Goal: Task Accomplishment & Management: Manage account settings

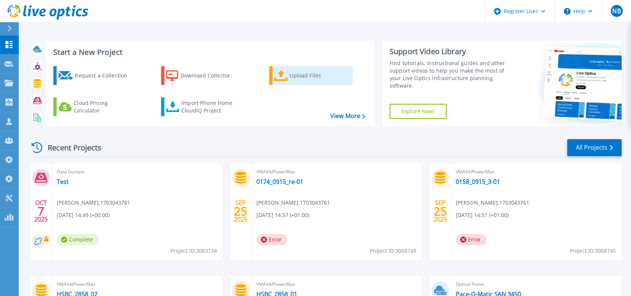
click at [306, 75] on div "Upload Files" at bounding box center [320, 75] width 60 height 15
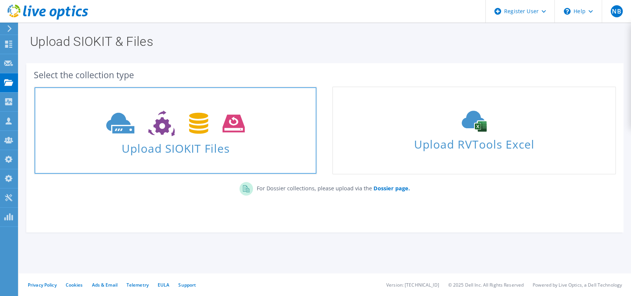
click at [270, 116] on span at bounding box center [176, 123] width 282 height 32
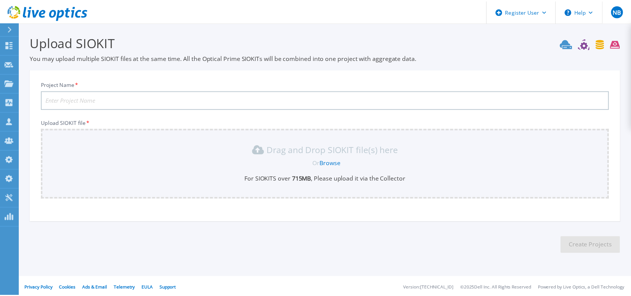
scroll to position [3, 0]
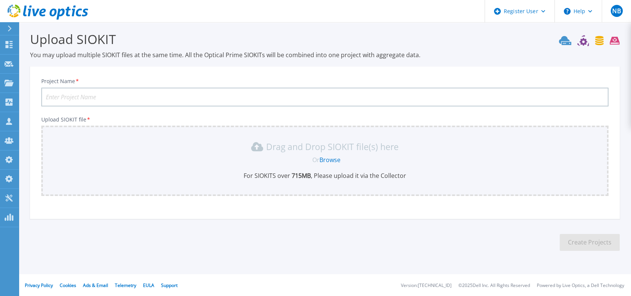
click at [327, 159] on link "Browse" at bounding box center [330, 159] width 21 height 8
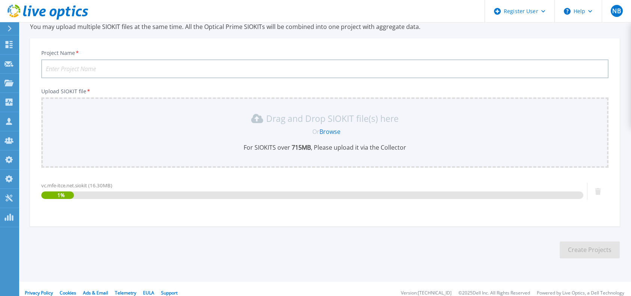
scroll to position [39, 0]
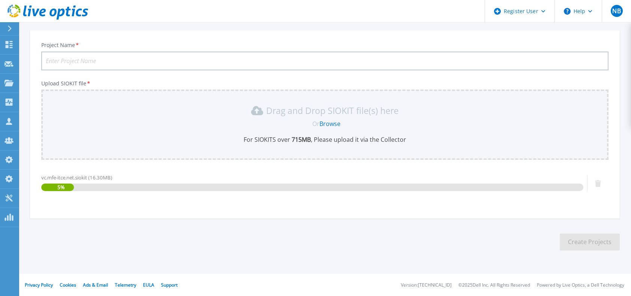
click at [107, 56] on input "Project Name *" at bounding box center [324, 60] width 567 height 19
paste input "216976148"
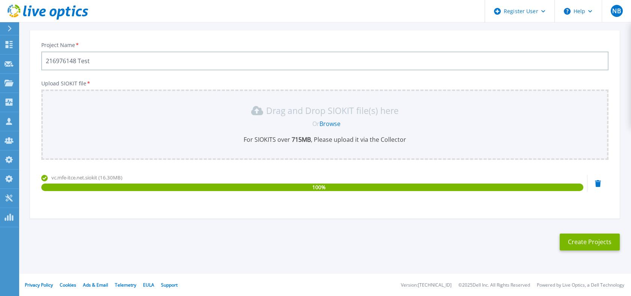
type input "216976148 Test"
click at [599, 243] on button "Create Projects" at bounding box center [590, 241] width 60 height 17
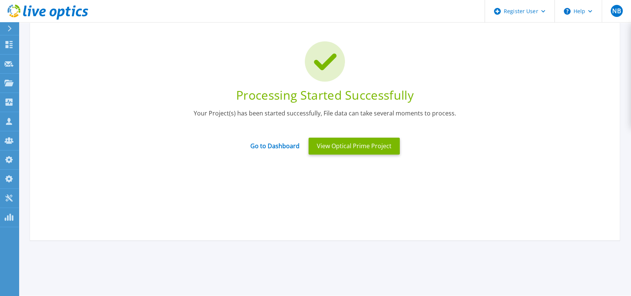
click at [83, 16] on icon at bounding box center [48, 12] width 81 height 15
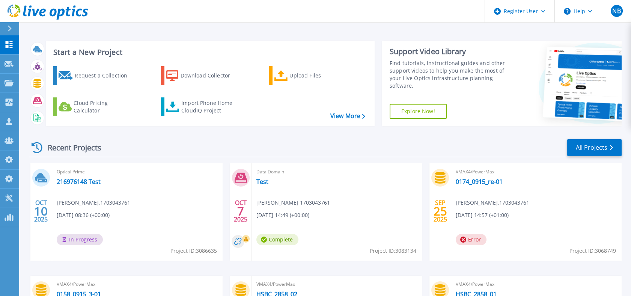
click at [80, 15] on icon at bounding box center [79, 13] width 6 height 8
click at [76, 14] on icon at bounding box center [79, 13] width 6 height 8
click at [62, 7] on icon at bounding box center [48, 12] width 81 height 15
click at [81, 17] on icon at bounding box center [48, 12] width 81 height 15
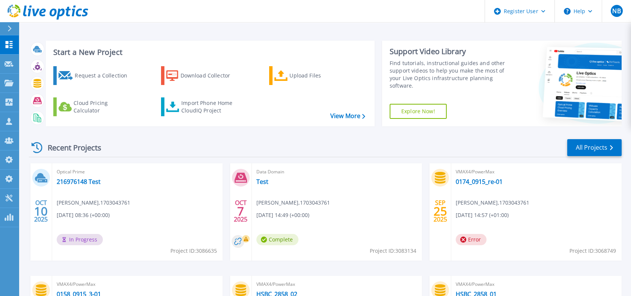
click at [60, 15] on icon at bounding box center [60, 14] width 8 height 11
click at [204, 252] on span "Project ID: 3086635" at bounding box center [193, 250] width 47 height 8
copy div "Project ID: 3086635"
click at [213, 114] on link "Import Phone Home CloudIQ Project" at bounding box center [201, 106] width 81 height 19
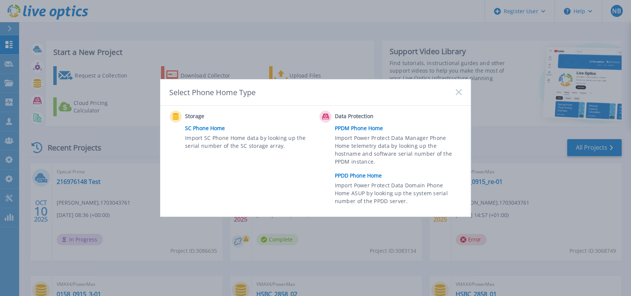
click at [348, 126] on link "PPDM Phone Home" at bounding box center [400, 127] width 131 height 11
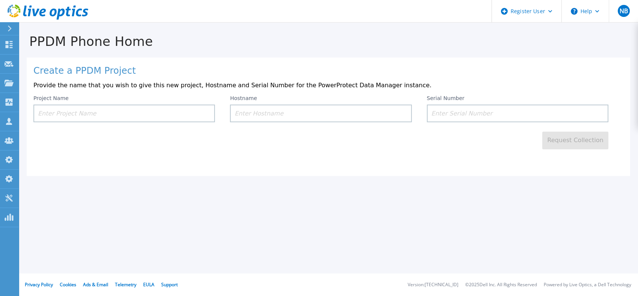
click at [78, 5] on icon at bounding box center [48, 12] width 81 height 15
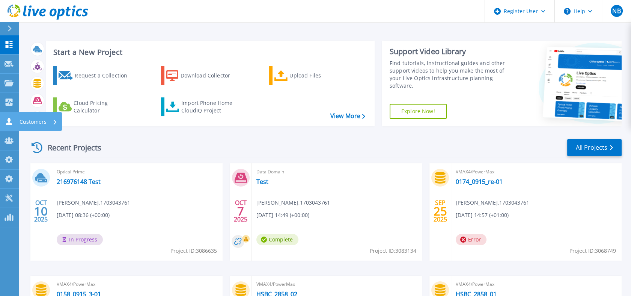
click at [15, 116] on link "Customers Customers" at bounding box center [9, 121] width 19 height 19
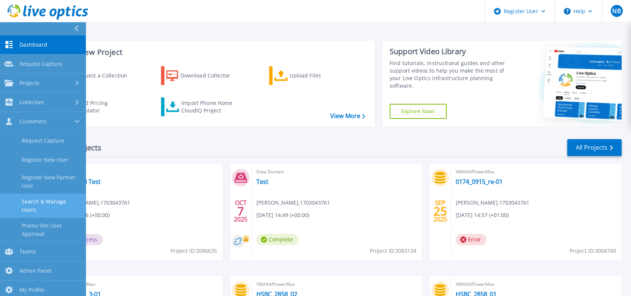
click at [35, 205] on link "Search & Manage Users" at bounding box center [43, 205] width 86 height 24
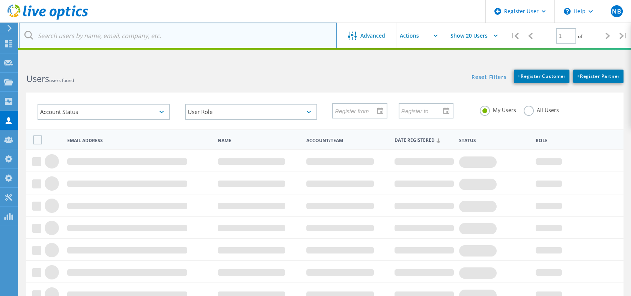
drag, startPoint x: 0, startPoint y: 0, endPoint x: 201, endPoint y: 38, distance: 204.8
click at [201, 38] on input "text" at bounding box center [178, 36] width 318 height 26
paste input "josh.phinney@broadcom.com"
type input "josh.phinney@broadcom.com"
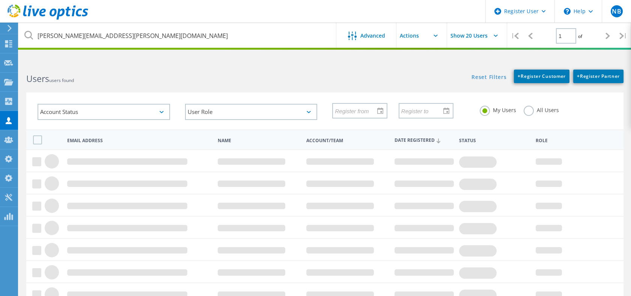
click at [531, 113] on label "All Users" at bounding box center [541, 109] width 35 height 7
click at [0, 0] on input "All Users" at bounding box center [0, 0] width 0 height 0
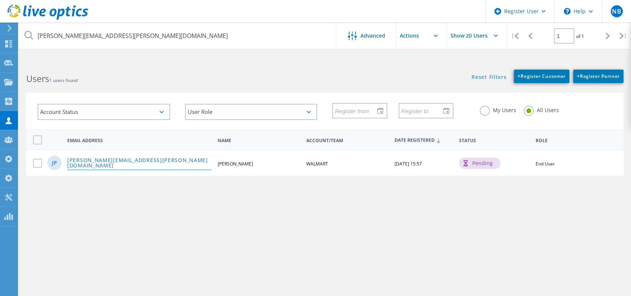
click at [127, 160] on link "josh.phinney@broadcom.com" at bounding box center [139, 163] width 144 height 12
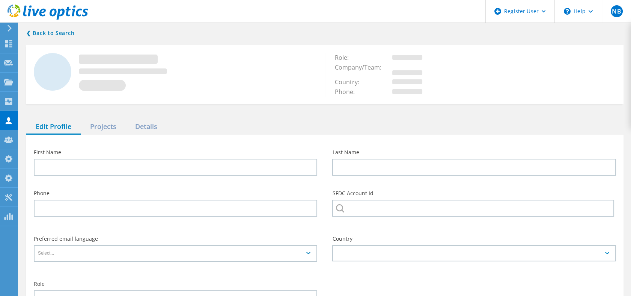
type input "Josh"
type input "Phinney"
type input "4798712930"
type input "WALMART"
type input "English"
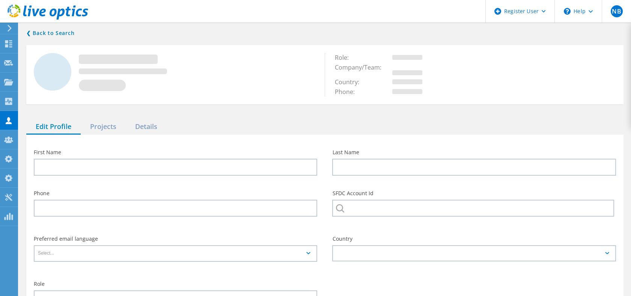
type input "End User"
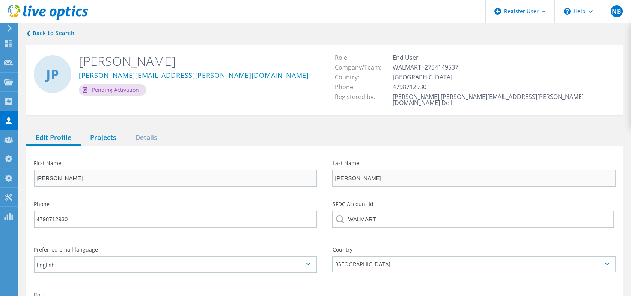
click at [107, 135] on div "Projects" at bounding box center [103, 137] width 45 height 15
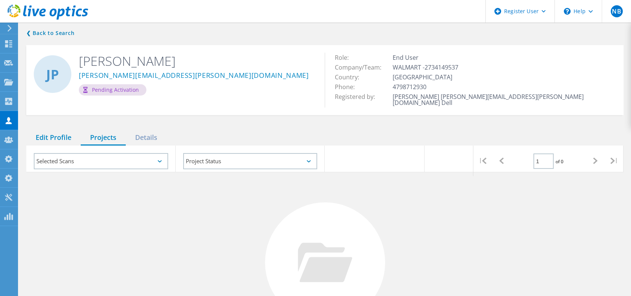
click at [63, 130] on div "Edit Profile" at bounding box center [53, 137] width 54 height 15
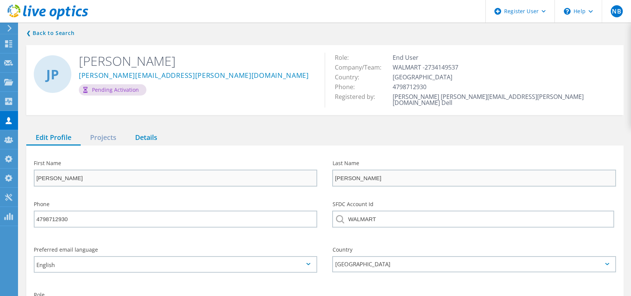
click at [132, 135] on div "Details" at bounding box center [146, 137] width 41 height 15
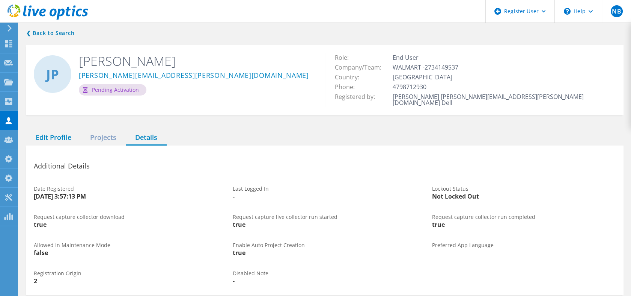
click at [66, 132] on div "Edit Profile" at bounding box center [53, 137] width 54 height 15
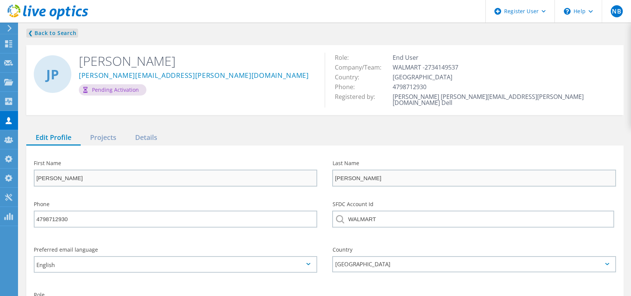
click at [65, 30] on link "❮ Back to Search" at bounding box center [52, 33] width 52 height 9
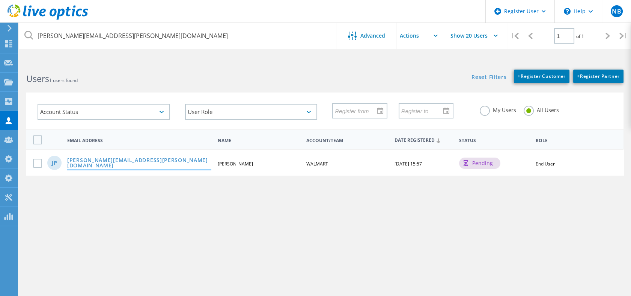
click at [131, 163] on link "josh.phinney@broadcom.com" at bounding box center [139, 163] width 144 height 12
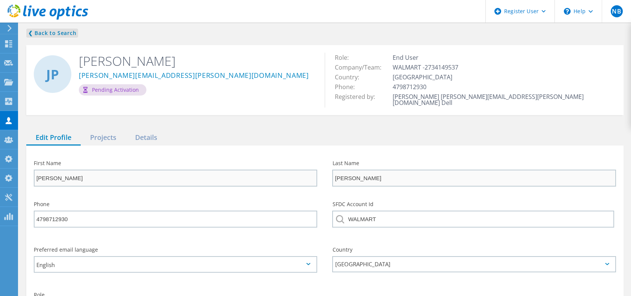
click at [55, 29] on link "❮ Back to Search" at bounding box center [52, 33] width 52 height 9
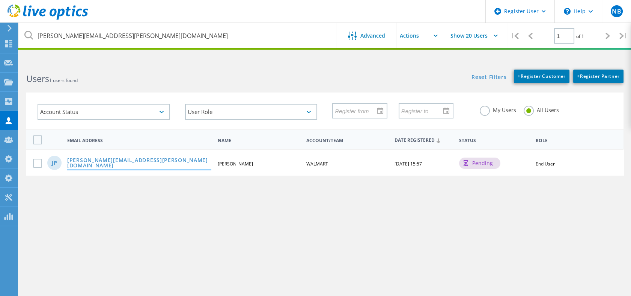
click at [108, 163] on link "josh.phinney@broadcom.com" at bounding box center [139, 163] width 144 height 12
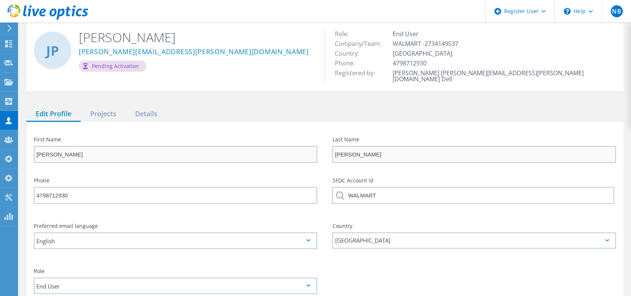
scroll to position [27, 0]
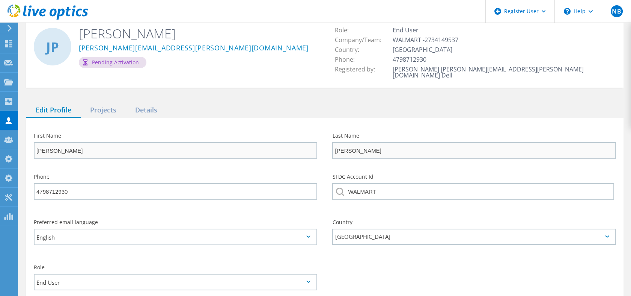
click at [184, 21] on header "Register User \n Help Explore Helpful Articles Contact Support NB Dell Admin Us…" at bounding box center [315, 11] width 631 height 23
click at [9, 157] on use at bounding box center [9, 158] width 8 height 7
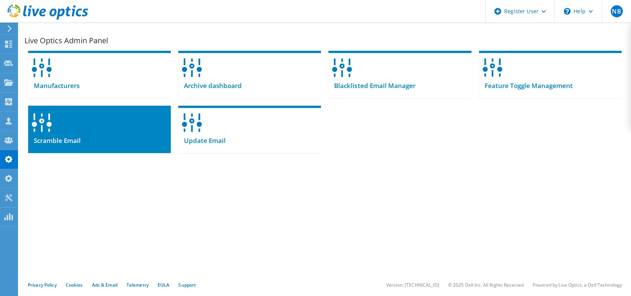
click at [129, 136] on div "Scramble Email" at bounding box center [99, 143] width 143 height 18
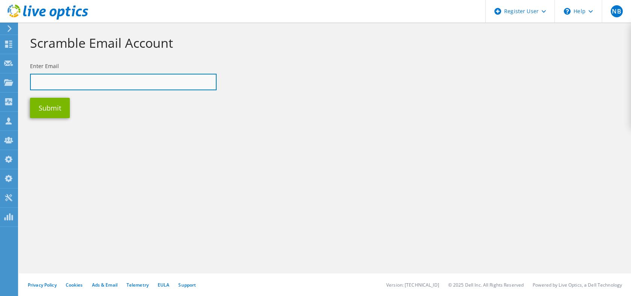
click at [109, 82] on input "text" at bounding box center [123, 82] width 187 height 17
paste input "josh.phinney@broadcom.com"
type input "josh.phinney@broadcom.com"
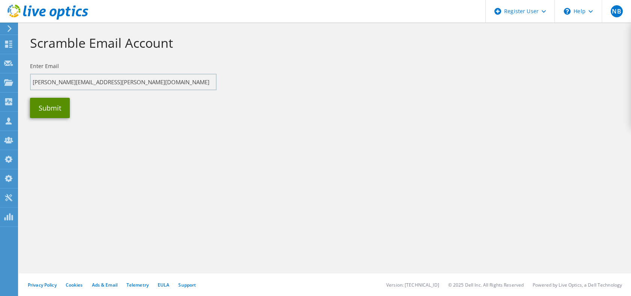
click at [60, 100] on button "Submit" at bounding box center [50, 108] width 40 height 20
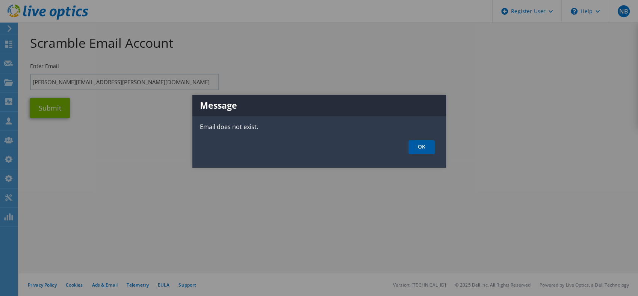
click at [417, 144] on link "OK" at bounding box center [421, 147] width 26 height 14
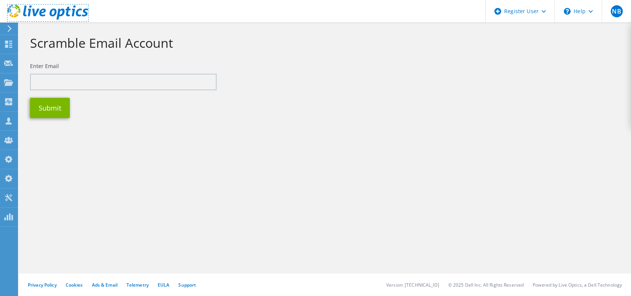
click at [56, 9] on icon at bounding box center [48, 12] width 81 height 15
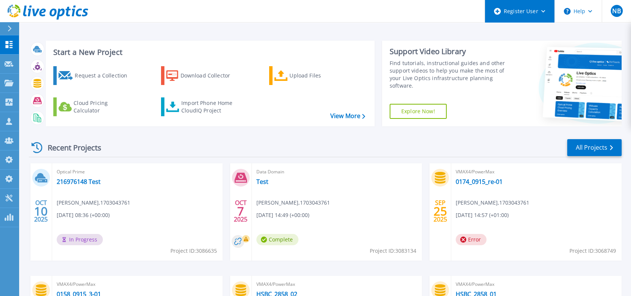
click at [542, 18] on div "Register User" at bounding box center [519, 11] width 69 height 23
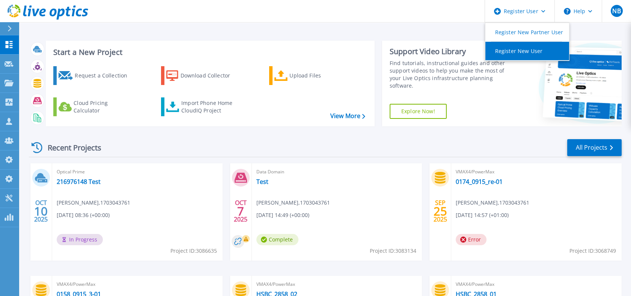
click at [527, 44] on link "Register New User" at bounding box center [528, 51] width 84 height 18
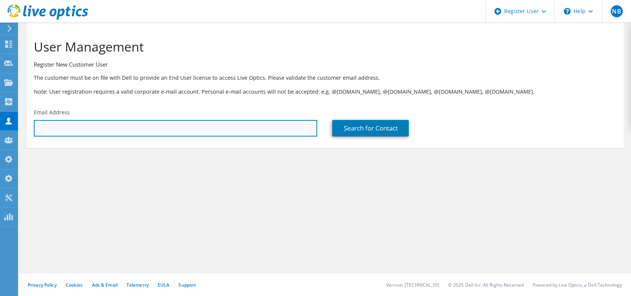
click at [168, 129] on input "text" at bounding box center [176, 128] width 284 height 17
type input "[PERSON_NAME][EMAIL_ADDRESS][PERSON_NAME][DOMAIN_NAME]"
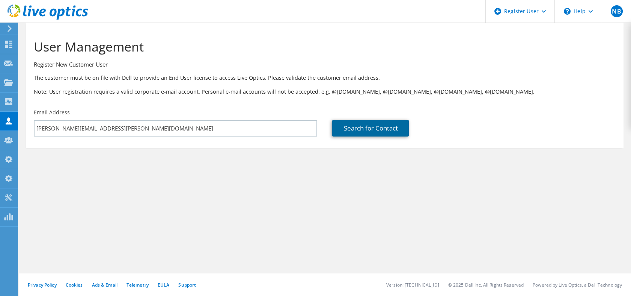
click at [357, 126] on link "Search for Contact" at bounding box center [370, 128] width 77 height 17
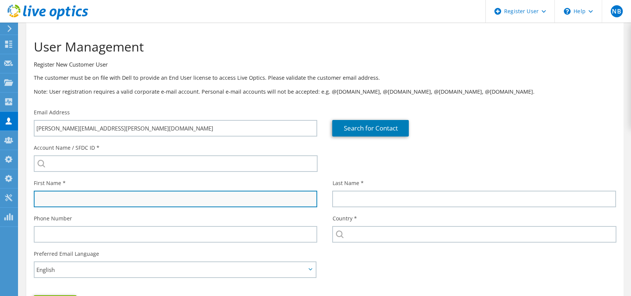
click at [187, 198] on input "text" at bounding box center [176, 198] width 284 height 17
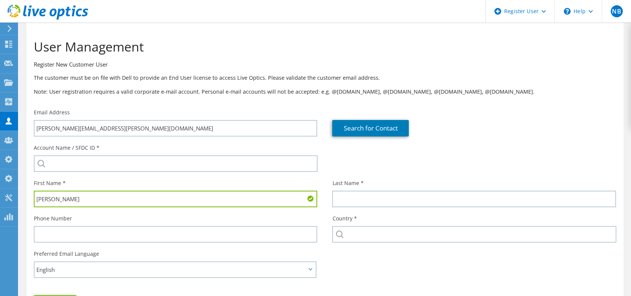
type input "Josh"
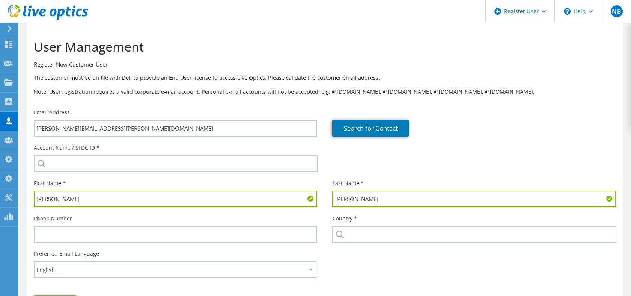
type input "Phinney"
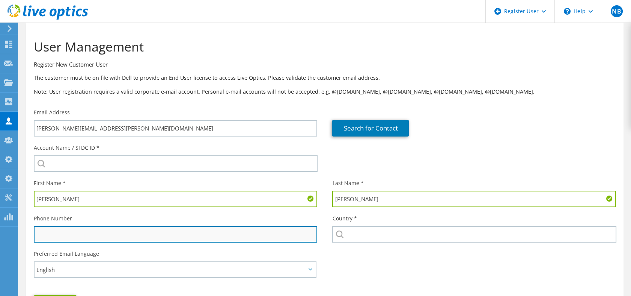
click at [125, 235] on input "text" at bounding box center [176, 234] width 284 height 17
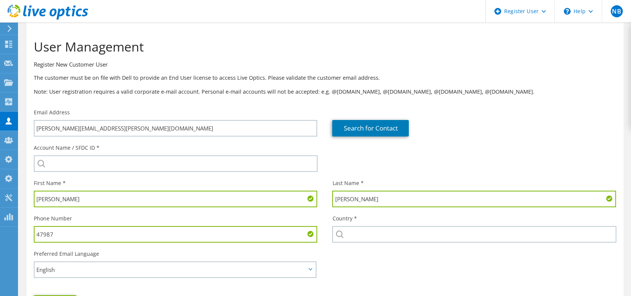
click at [161, 233] on input "47987" at bounding box center [176, 234] width 284 height 17
type input "4798712930"
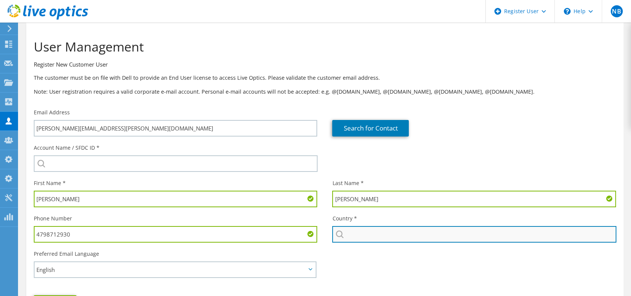
click at [362, 234] on input "text" at bounding box center [474, 234] width 284 height 17
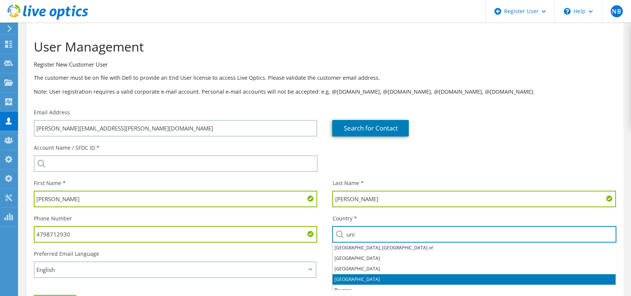
click at [357, 276] on li "United States" at bounding box center [474, 279] width 283 height 11
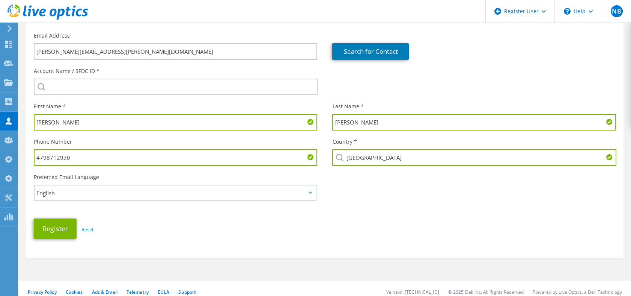
scroll to position [84, 0]
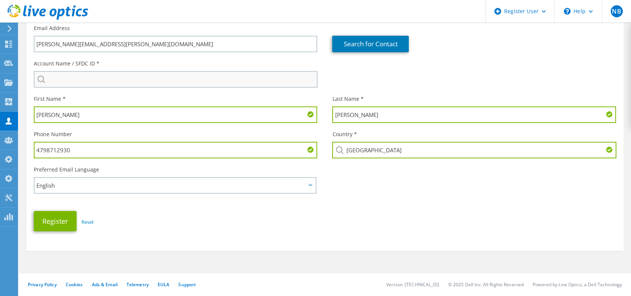
type input "United States"
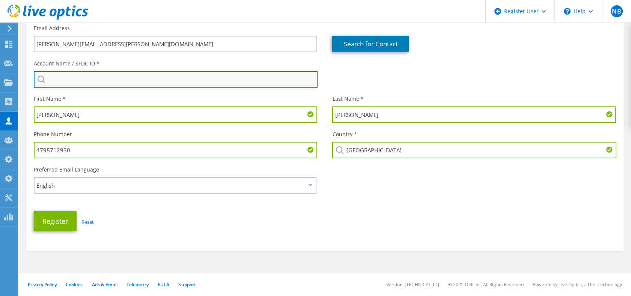
click at [66, 79] on input "search" at bounding box center [176, 79] width 284 height 17
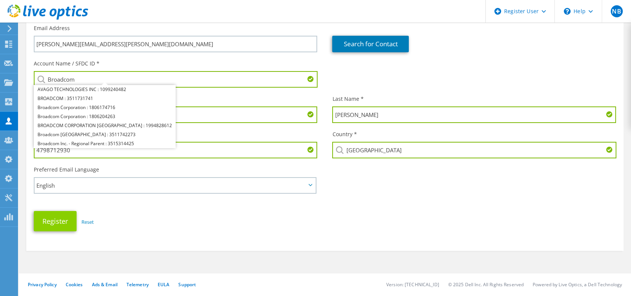
type input "Broadcom"
click at [65, 216] on button "Register" at bounding box center [55, 221] width 43 height 20
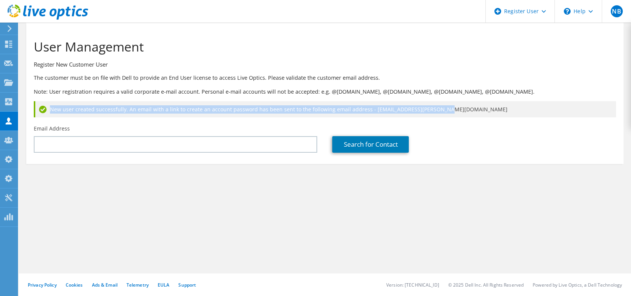
drag, startPoint x: 51, startPoint y: 109, endPoint x: 437, endPoint y: 108, distance: 386.4
click at [437, 108] on span "New user created successfully. An email with a link to create an account passwo…" at bounding box center [279, 109] width 458 height 8
copy span "New user created successfully. An email with a link to create an account passwo…"
click at [80, 13] on icon at bounding box center [48, 12] width 81 height 15
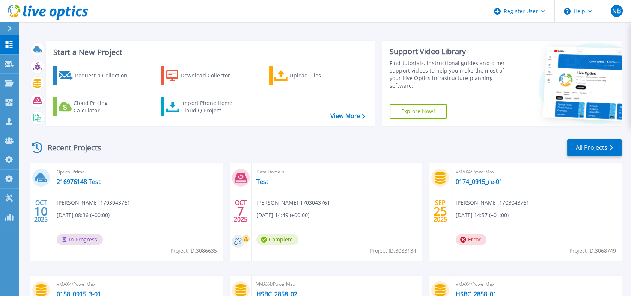
click at [7, 126] on link "Customers Customers" at bounding box center [9, 121] width 19 height 19
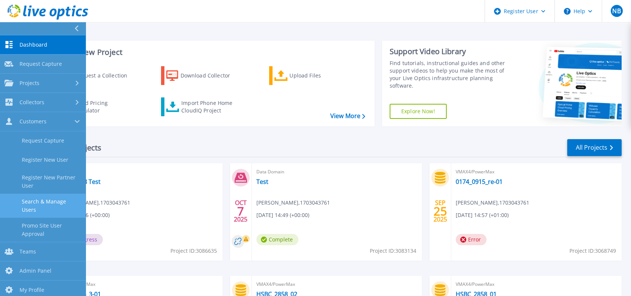
click at [40, 201] on link "Search & Manage Users" at bounding box center [43, 205] width 86 height 24
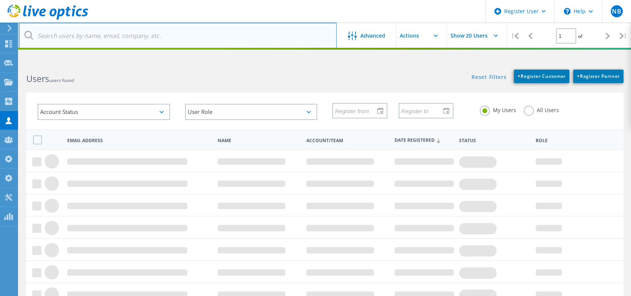
click at [132, 32] on input "text" at bounding box center [178, 36] width 318 height 26
paste input "[EMAIL_ADDRESS][DOMAIN_NAME]"
type input "dbai@novanetworks.com"
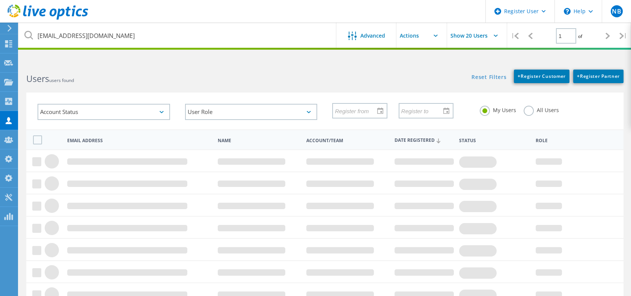
click at [529, 108] on label "All Users" at bounding box center [541, 109] width 35 height 7
click at [0, 0] on input "All Users" at bounding box center [0, 0] width 0 height 0
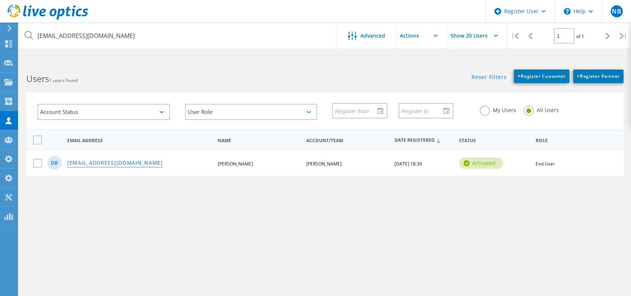
click at [132, 163] on link "dbai@novanetworks.com" at bounding box center [115, 163] width 96 height 6
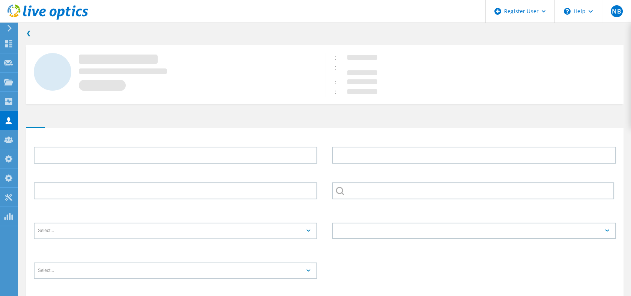
type input "David"
type input "Bai"
type input "BECHTEL"
type input "End User"
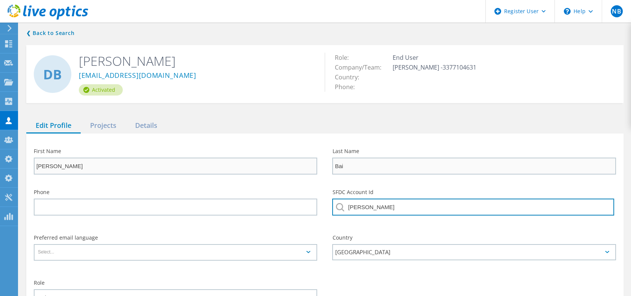
drag, startPoint x: 388, startPoint y: 212, endPoint x: 316, endPoint y: 212, distance: 71.7
click at [316, 212] on div "Phone SFDC Account Id BECHTEL" at bounding box center [324, 204] width 597 height 45
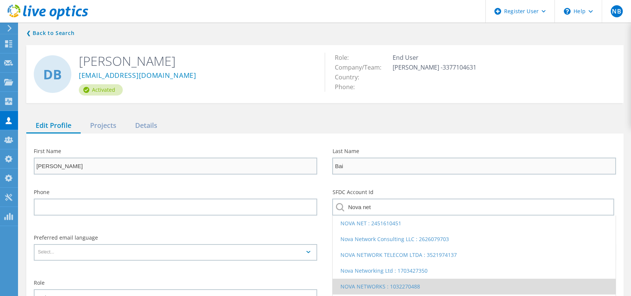
click at [354, 284] on li "NOVA NETWORKS : 1032270488" at bounding box center [474, 286] width 283 height 16
type input "NOVA NETWORKS : 1032270488"
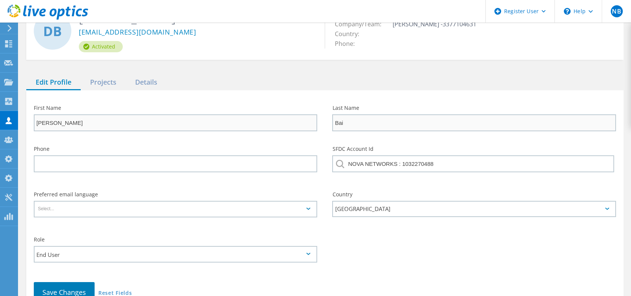
scroll to position [54, 0]
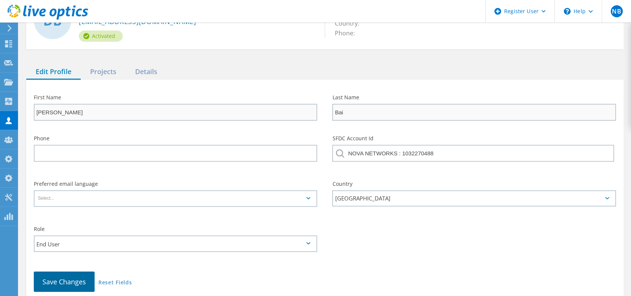
click at [71, 276] on button "Save Changes" at bounding box center [64, 281] width 61 height 20
click at [114, 78] on div "Projects" at bounding box center [103, 71] width 45 height 15
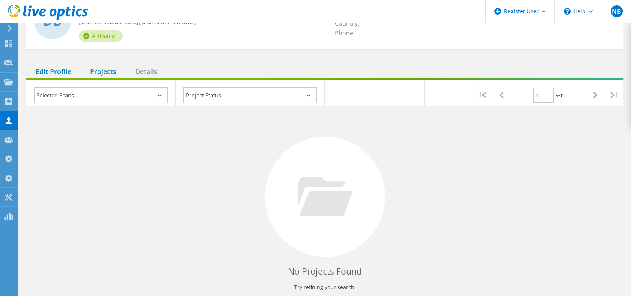
click at [64, 76] on div "Edit Profile" at bounding box center [53, 71] width 54 height 15
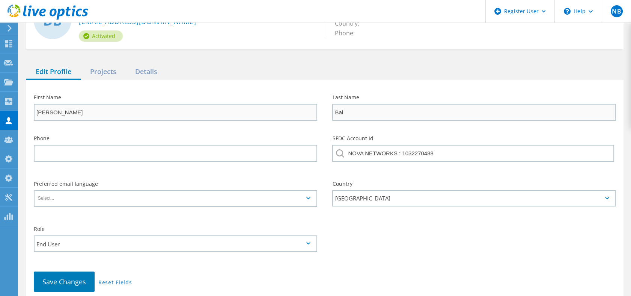
click at [77, 17] on icon at bounding box center [48, 12] width 81 height 15
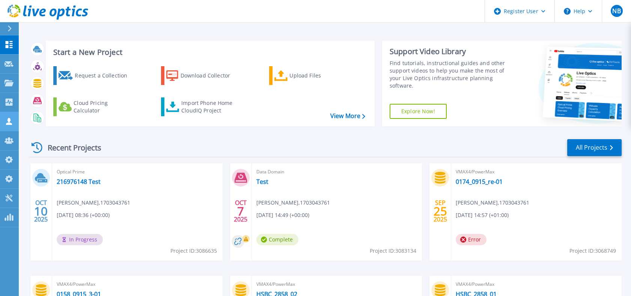
click at [15, 120] on link "Customers Customers" at bounding box center [9, 121] width 19 height 19
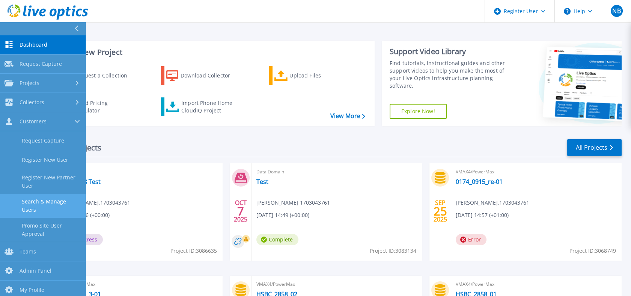
click at [57, 208] on link "Search & Manage Users" at bounding box center [43, 205] width 86 height 24
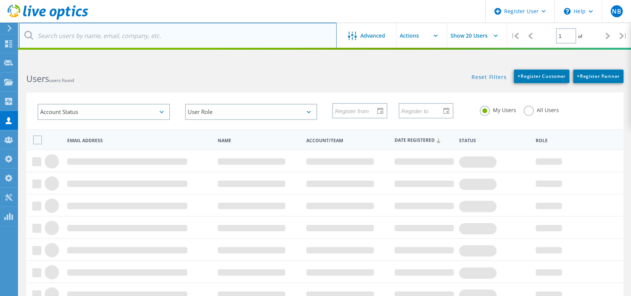
click at [134, 39] on input "text" at bounding box center [178, 36] width 318 height 26
paste input "[PERSON_NAME][EMAIL_ADDRESS][DOMAIN_NAME]"
type input "[PERSON_NAME][EMAIL_ADDRESS][DOMAIN_NAME]"
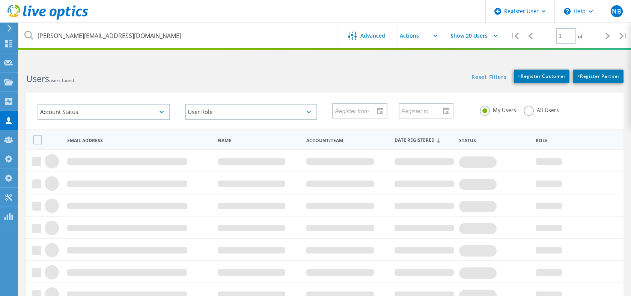
click at [526, 111] on label "All Users" at bounding box center [541, 109] width 35 height 7
click at [0, 0] on input "All Users" at bounding box center [0, 0] width 0 height 0
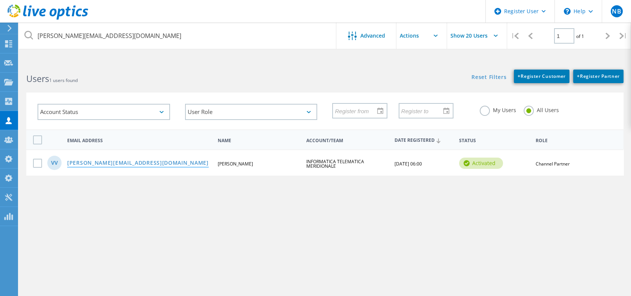
click at [99, 160] on link "valeriov@itmnet.it" at bounding box center [138, 163] width 142 height 6
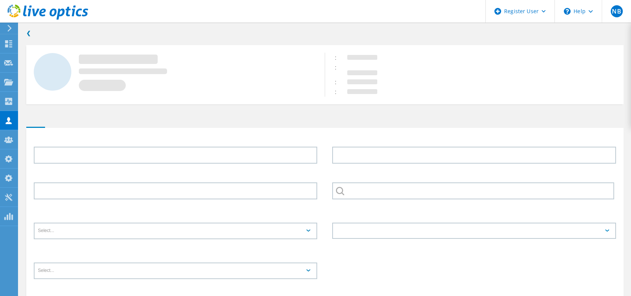
type input "Valerio"
type input "Vassallucci"
type input "335422590"
type input "INFORMATICA TELEMATICA MERIDIONALE"
type input "Italiano"
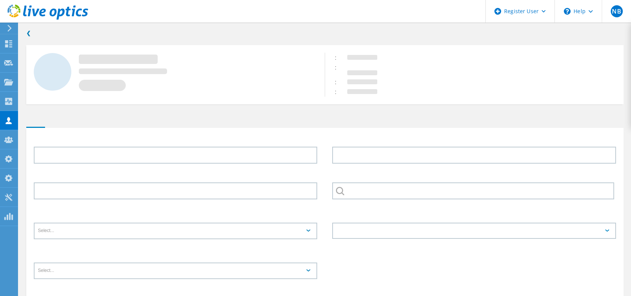
type input "Partner User"
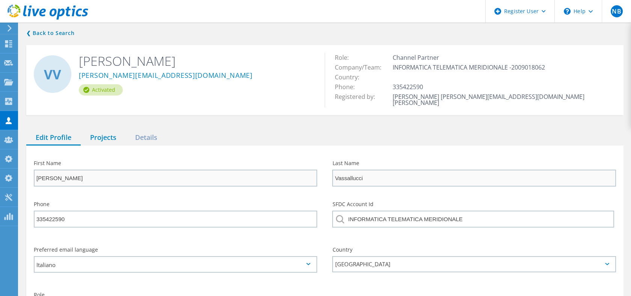
click at [101, 135] on div "Projects" at bounding box center [103, 137] width 45 height 15
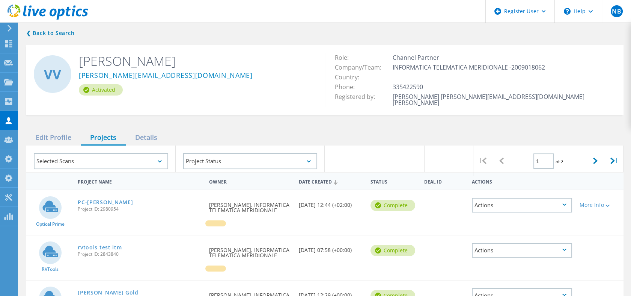
click at [82, 6] on icon at bounding box center [48, 12] width 81 height 15
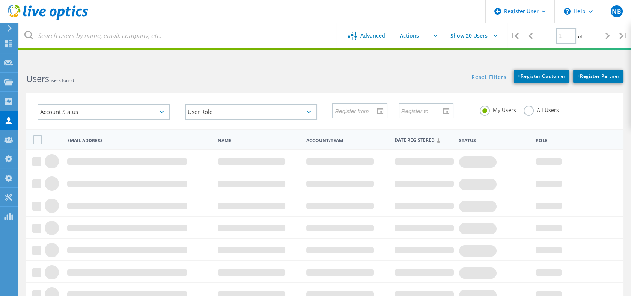
click at [72, 12] on icon at bounding box center [48, 12] width 81 height 15
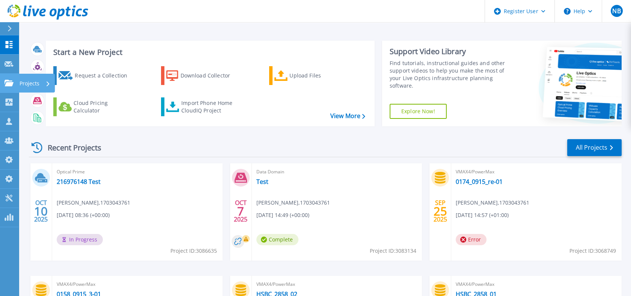
click at [0, 78] on link "Projects Projects" at bounding box center [9, 83] width 19 height 19
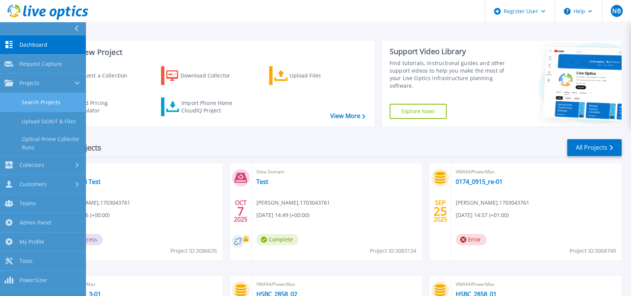
click at [29, 100] on link "Search Projects" at bounding box center [43, 102] width 86 height 19
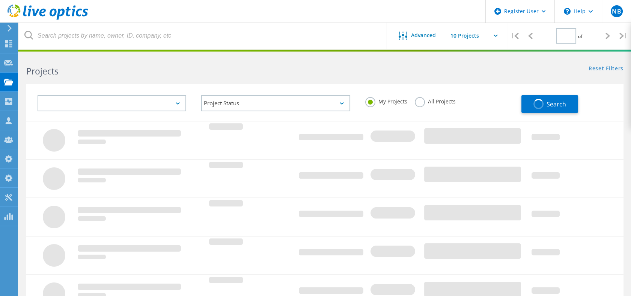
type input "1"
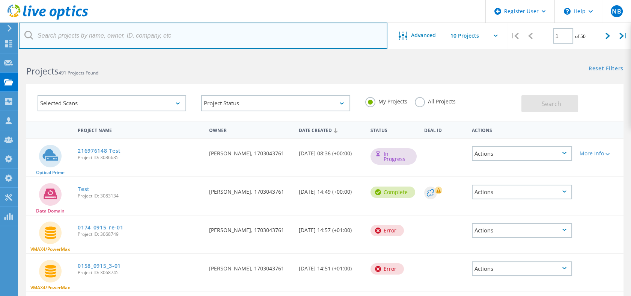
click at [209, 29] on input "text" at bounding box center [203, 36] width 369 height 26
type input "3082509"
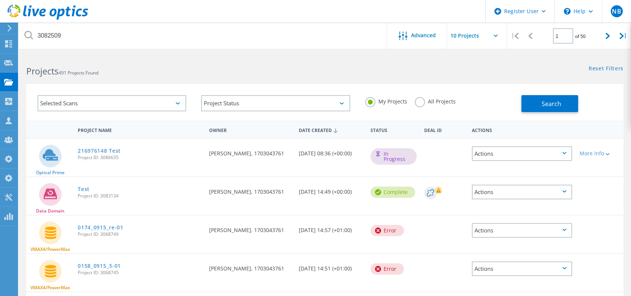
click at [444, 101] on label "All Projects" at bounding box center [435, 100] width 41 height 7
click at [0, 0] on input "All Projects" at bounding box center [0, 0] width 0 height 0
click at [519, 105] on div "My Projects All Projects" at bounding box center [440, 101] width 164 height 28
click at [534, 102] on button "Search" at bounding box center [550, 103] width 57 height 17
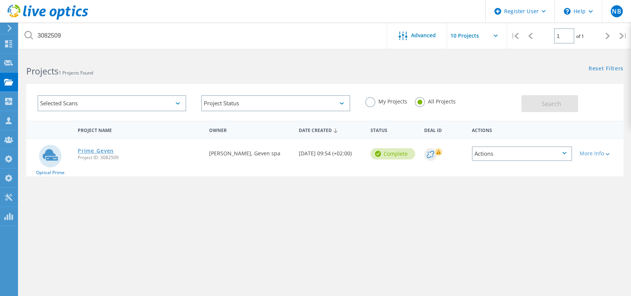
click at [102, 151] on link "Prime_Geven" at bounding box center [96, 150] width 36 height 5
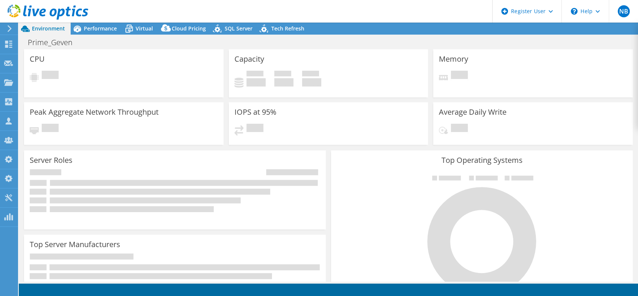
select select "USD"
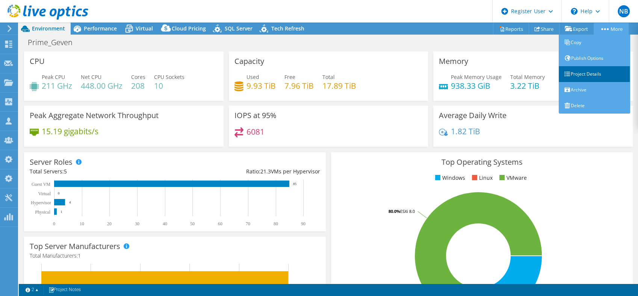
click at [588, 71] on link "Project Details" at bounding box center [593, 74] width 71 height 16
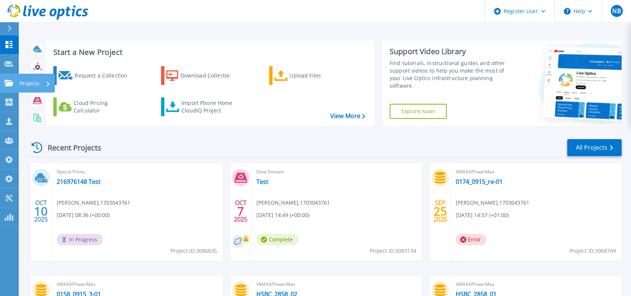
click at [17, 82] on link "Projects Projects" at bounding box center [9, 83] width 19 height 19
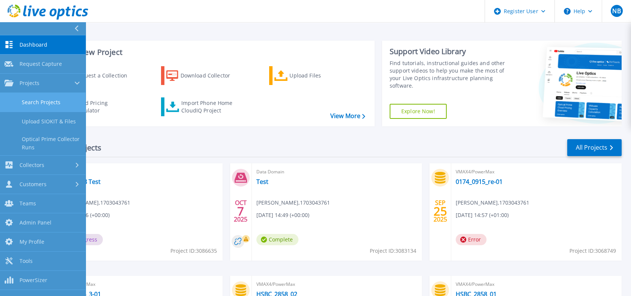
click at [28, 99] on link "Search Projects" at bounding box center [43, 102] width 86 height 19
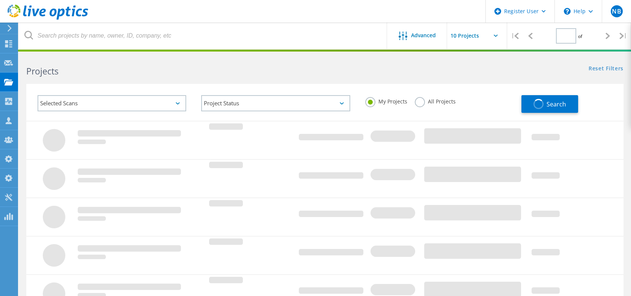
type input "1"
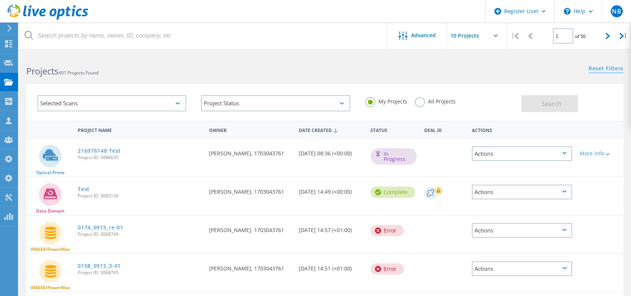
click at [594, 71] on link "Reset Filters" at bounding box center [606, 69] width 35 height 6
click at [442, 102] on label "All Projects" at bounding box center [435, 100] width 41 height 7
click at [0, 0] on input "All Projects" at bounding box center [0, 0] width 0 height 0
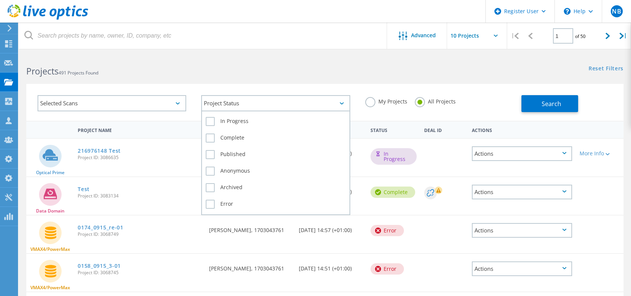
click at [307, 98] on div "Project Status" at bounding box center [275, 103] width 149 height 16
click at [227, 207] on label "Error" at bounding box center [276, 203] width 140 height 9
click at [0, 0] on input "Error" at bounding box center [0, 0] width 0 height 0
click at [227, 204] on label "Error" at bounding box center [276, 203] width 140 height 9
click at [0, 0] on input "Error" at bounding box center [0, 0] width 0 height 0
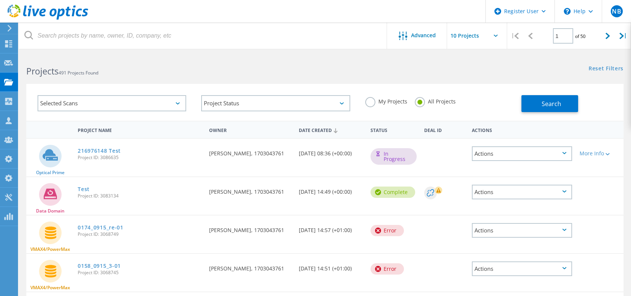
click at [155, 102] on div "Selected Scans" at bounding box center [112, 103] width 149 height 16
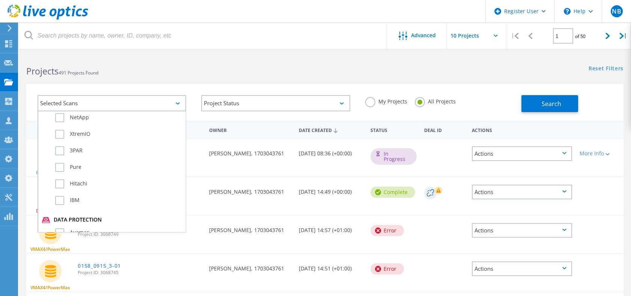
scroll to position [421, 0]
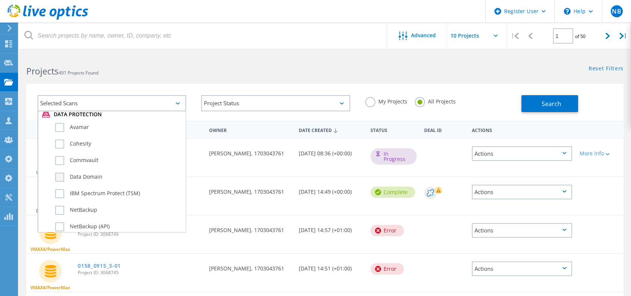
click at [96, 174] on label "Data Domain" at bounding box center [118, 176] width 127 height 9
click at [0, 0] on input "Data Domain" at bounding box center [0, 0] width 0 height 0
click at [529, 99] on button "Search" at bounding box center [550, 103] width 57 height 17
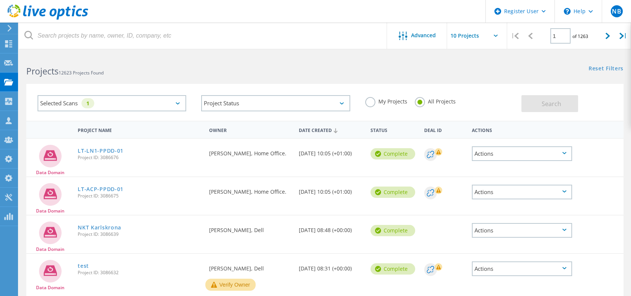
click at [68, 9] on use at bounding box center [48, 12] width 81 height 15
